Goal: Book appointment/travel/reservation

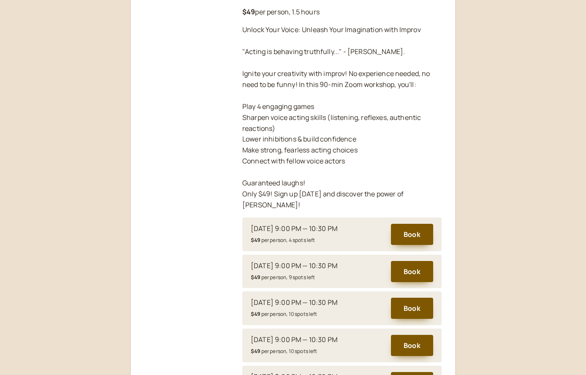
scroll to position [179, 0]
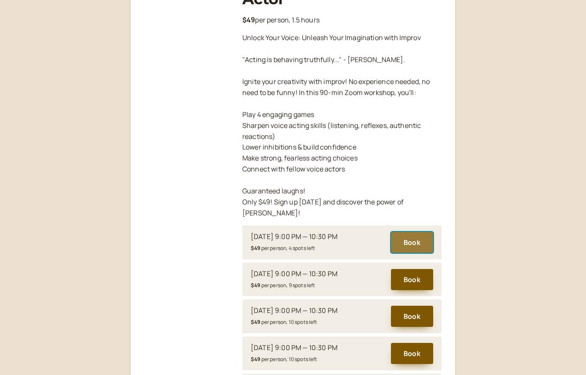
click at [422, 233] on button "Book" at bounding box center [412, 242] width 42 height 21
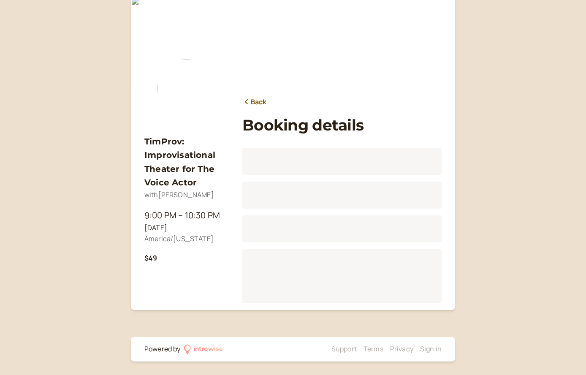
scroll to position [105, 0]
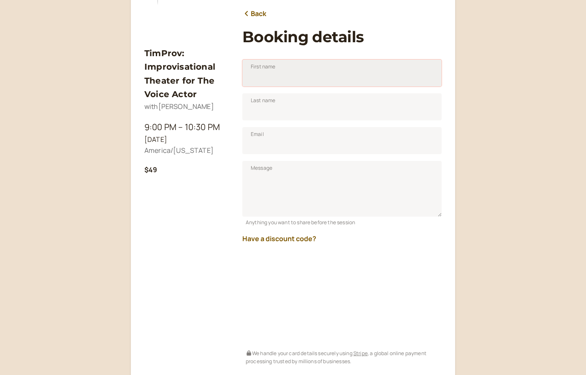
click at [321, 76] on input "First name" at bounding box center [341, 73] width 199 height 27
type input "Mark"
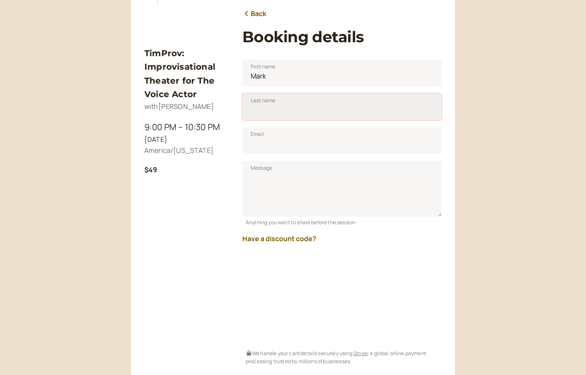
click at [314, 110] on input "Last name" at bounding box center [341, 106] width 199 height 27
type input "[PERSON_NAME]"
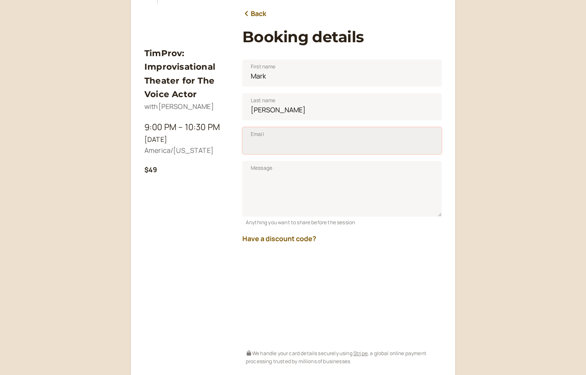
click at [317, 141] on input "Email" at bounding box center [341, 140] width 199 height 27
type input "[EMAIL_ADDRESS][DOMAIN_NAME]"
click at [286, 238] on button "Have a discount code?" at bounding box center [279, 239] width 74 height 8
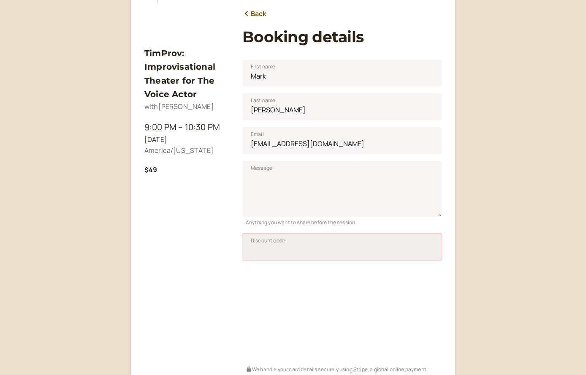
click at [260, 256] on input "Discount code" at bounding box center [341, 247] width 199 height 27
type input "TIM50JAN25"
click at [418, 251] on span "Apply" at bounding box center [420, 249] width 14 height 7
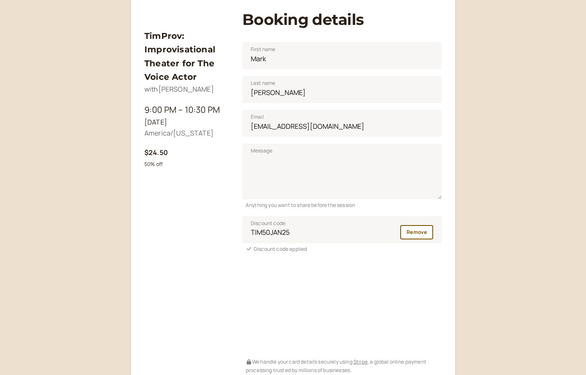
scroll to position [261, 0]
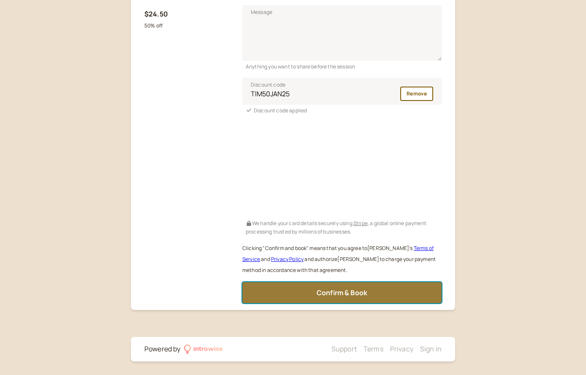
click at [351, 290] on span "Confirm & Book" at bounding box center [342, 292] width 51 height 9
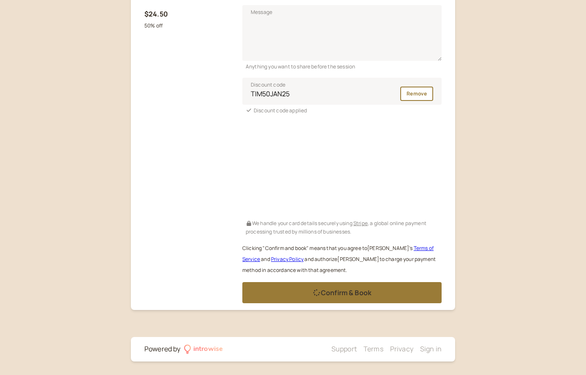
scroll to position [2, 0]
